Goal: Navigation & Orientation: Find specific page/section

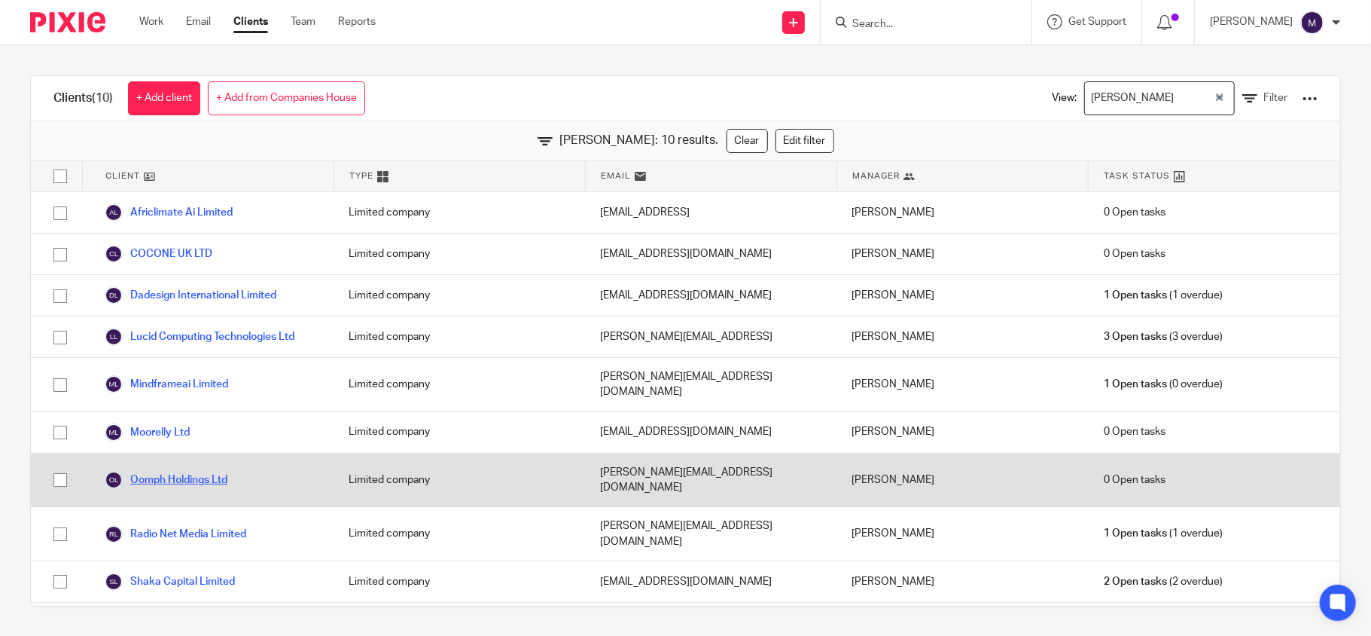
scroll to position [3, 0]
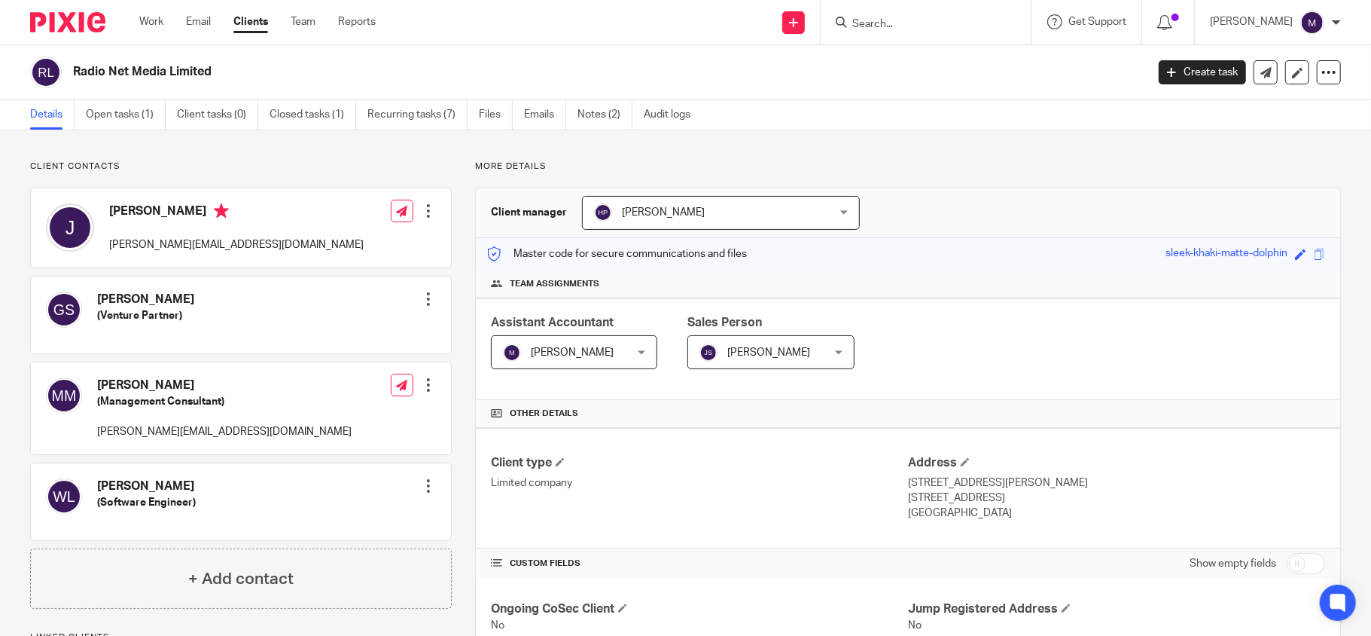
scroll to position [200, 0]
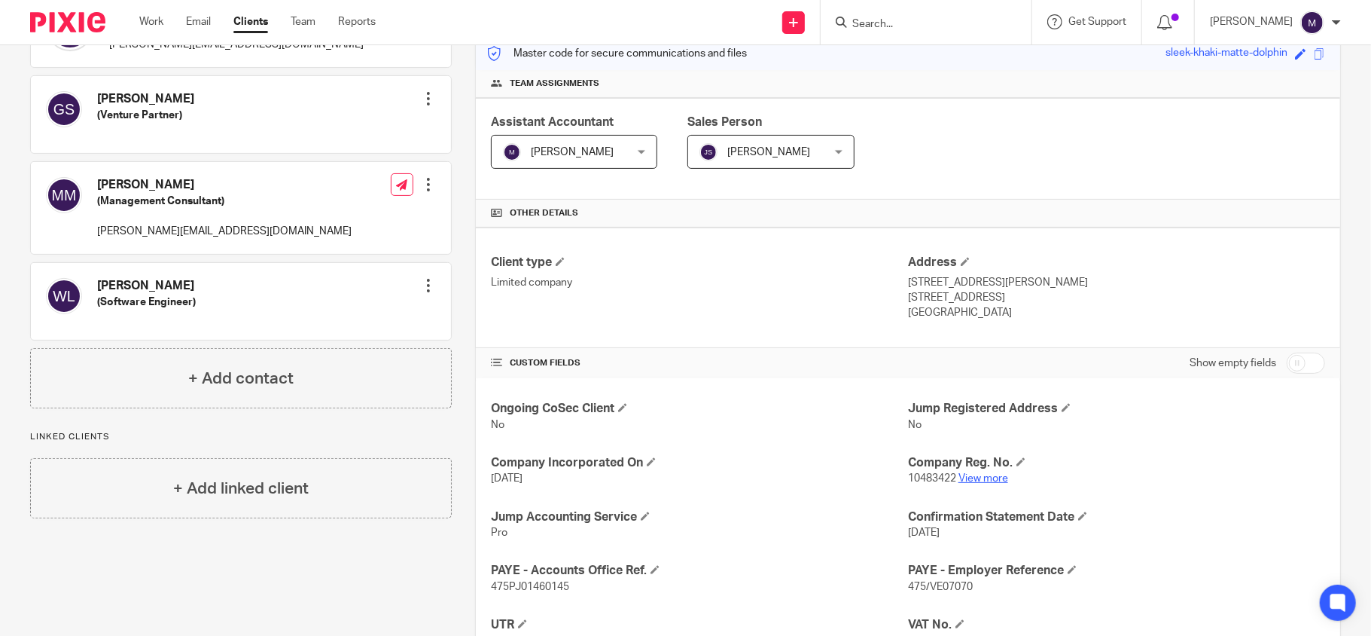
click at [970, 481] on link "View more" at bounding box center [984, 478] width 50 height 11
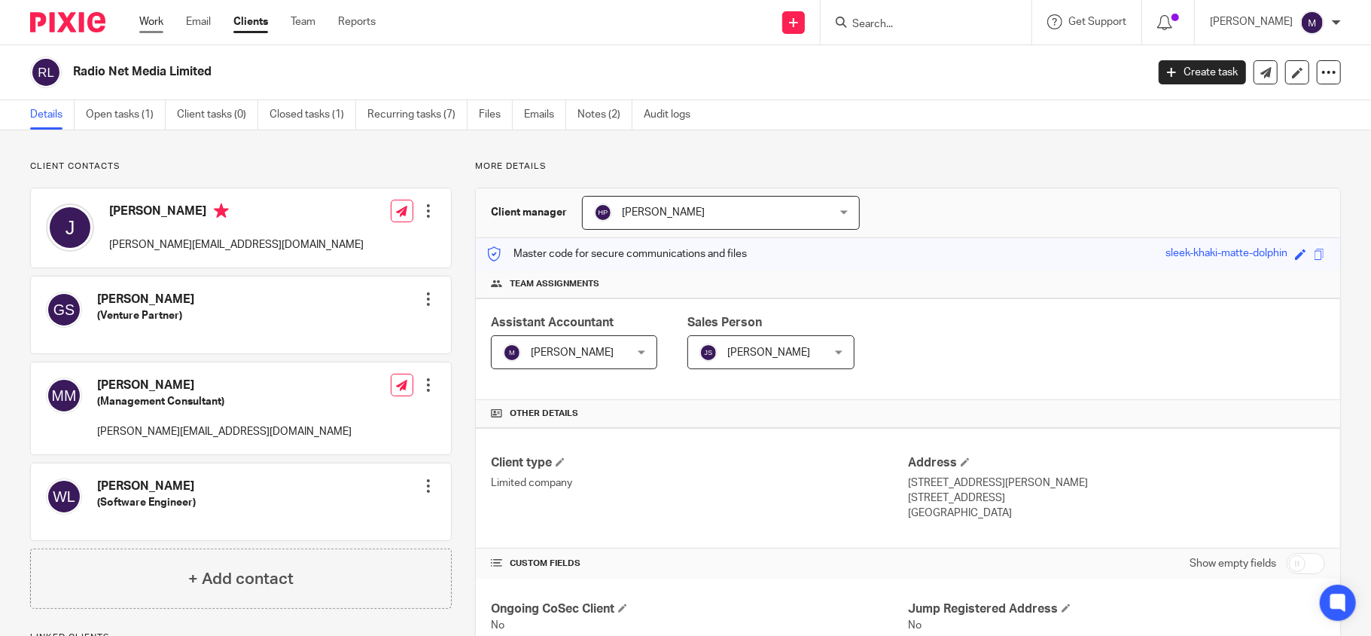
click at [157, 18] on link "Work" at bounding box center [151, 21] width 24 height 15
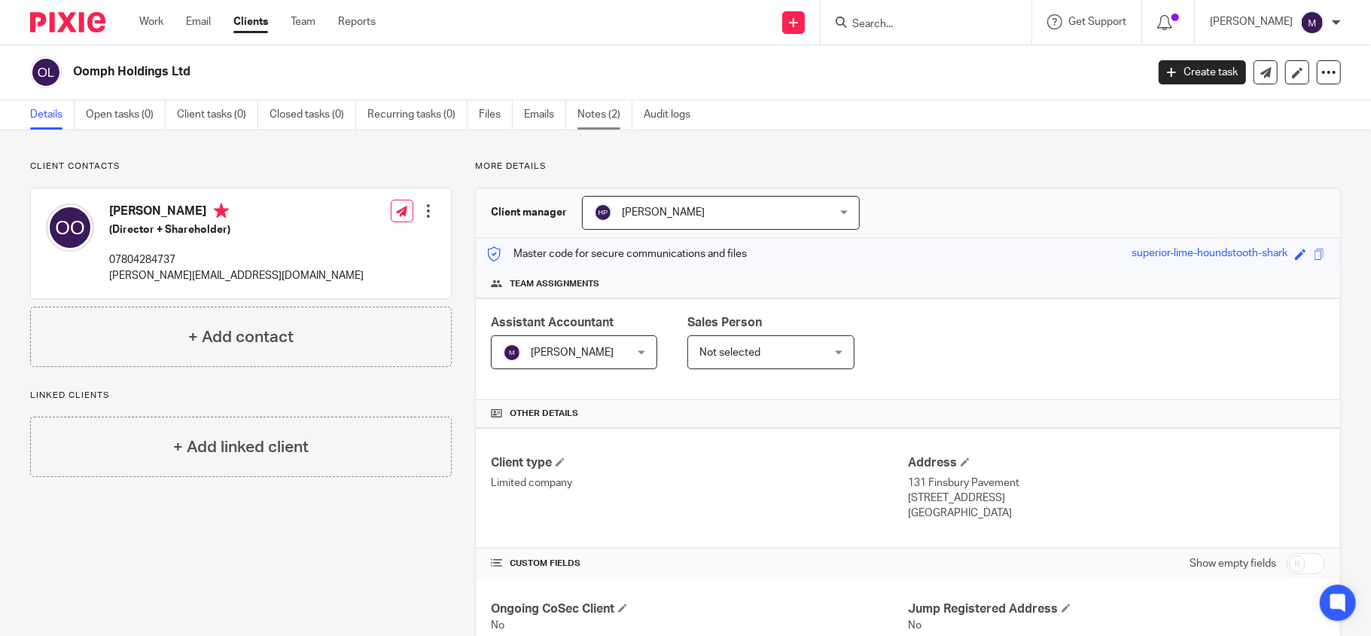
click at [612, 108] on link "Notes (2)" at bounding box center [605, 114] width 55 height 29
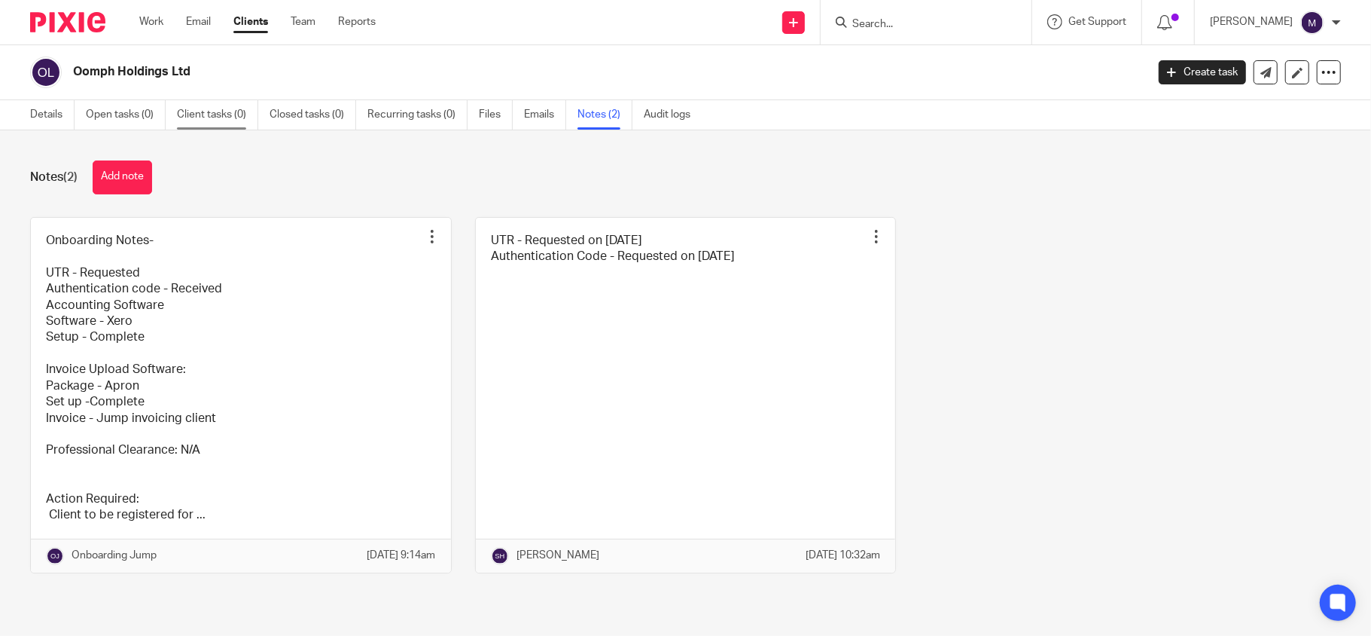
click at [211, 122] on link "Client tasks (0)" at bounding box center [217, 114] width 81 height 29
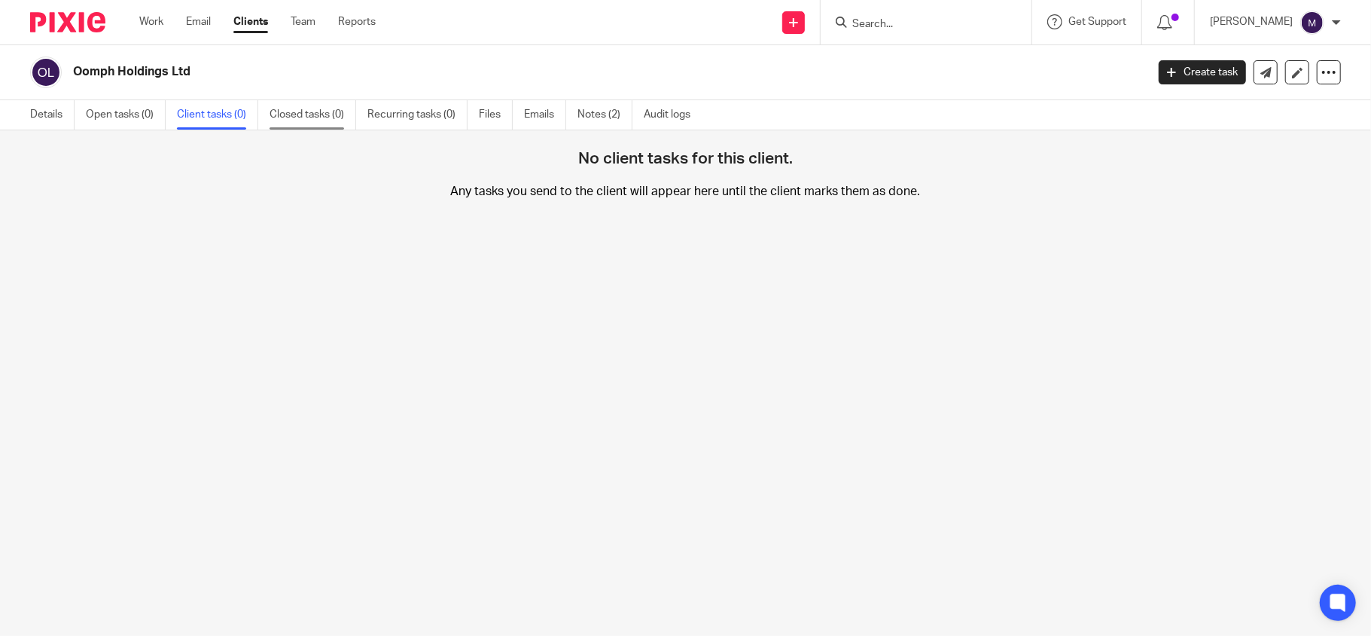
click at [318, 111] on link "Closed tasks (0)" at bounding box center [313, 114] width 87 height 29
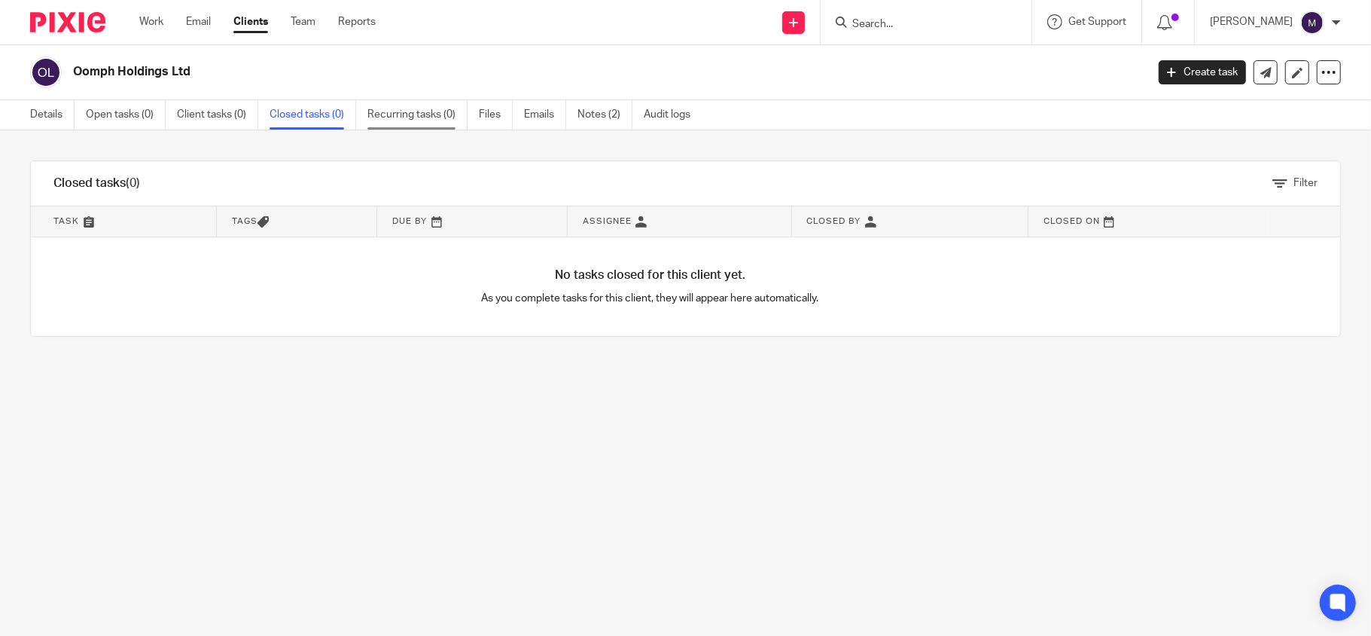
click at [423, 116] on link "Recurring tasks (0)" at bounding box center [418, 114] width 100 height 29
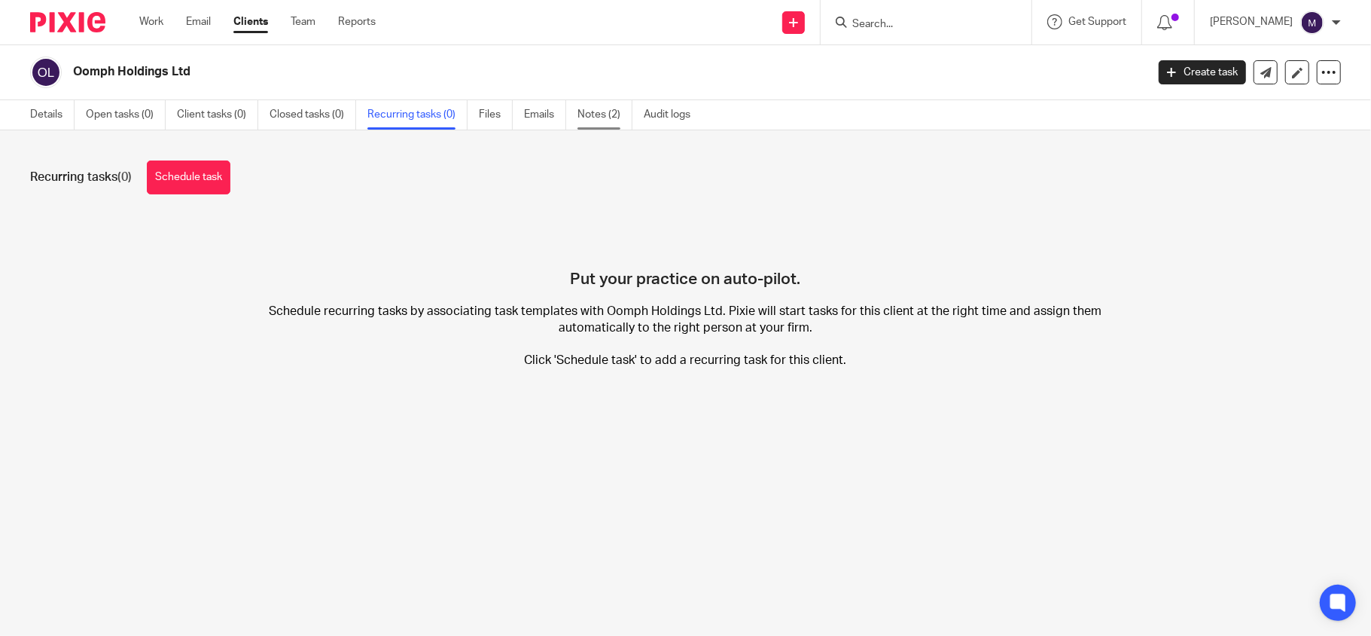
click at [603, 110] on link "Notes (2)" at bounding box center [605, 114] width 55 height 29
